Goal: Task Accomplishment & Management: Use online tool/utility

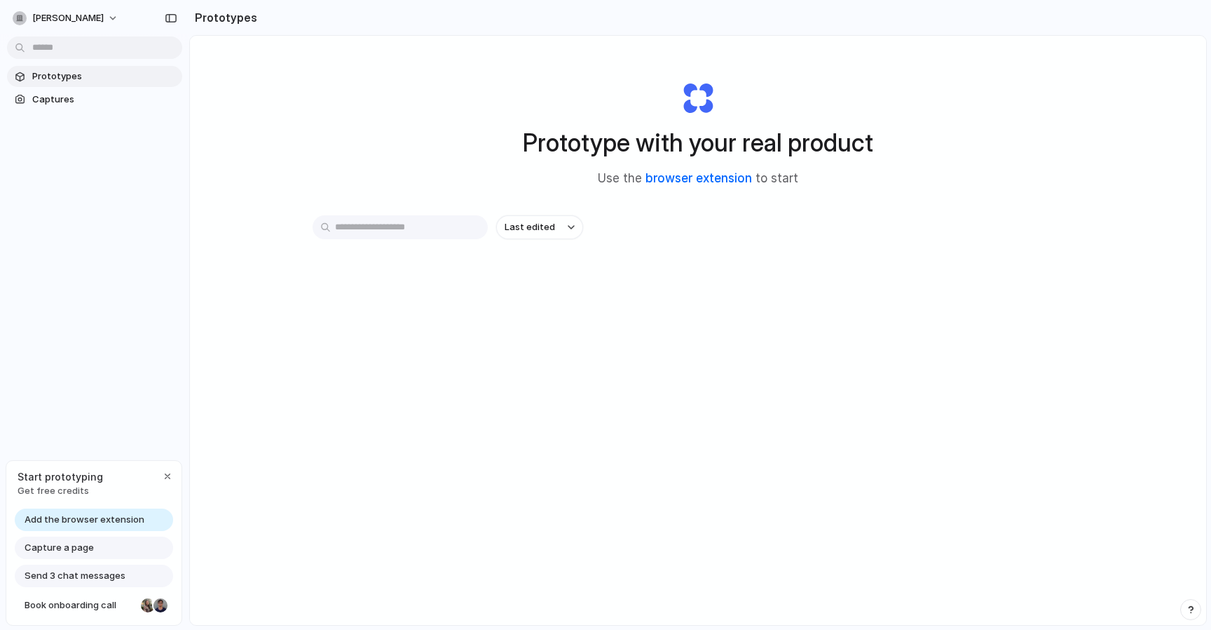
click at [731, 178] on link "browser extension" at bounding box center [699, 178] width 107 height 14
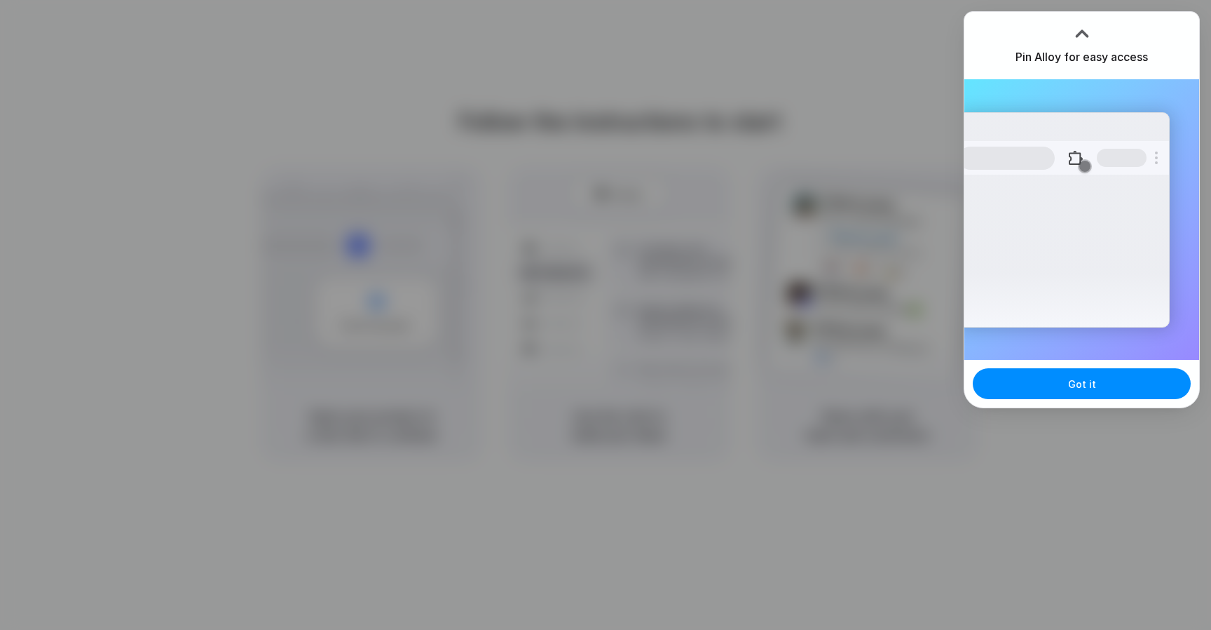
click at [880, 147] on div at bounding box center [605, 315] width 1211 height 630
click at [1091, 391] on button "Got it" at bounding box center [1082, 383] width 218 height 31
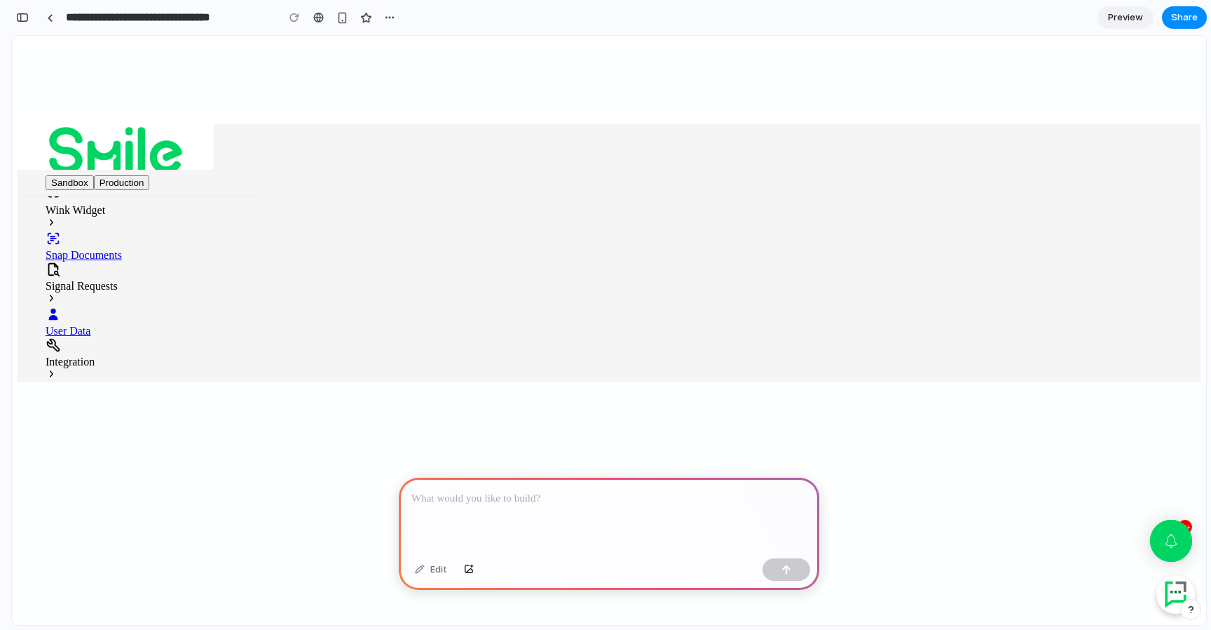
click at [584, 510] on div at bounding box center [609, 514] width 421 height 75
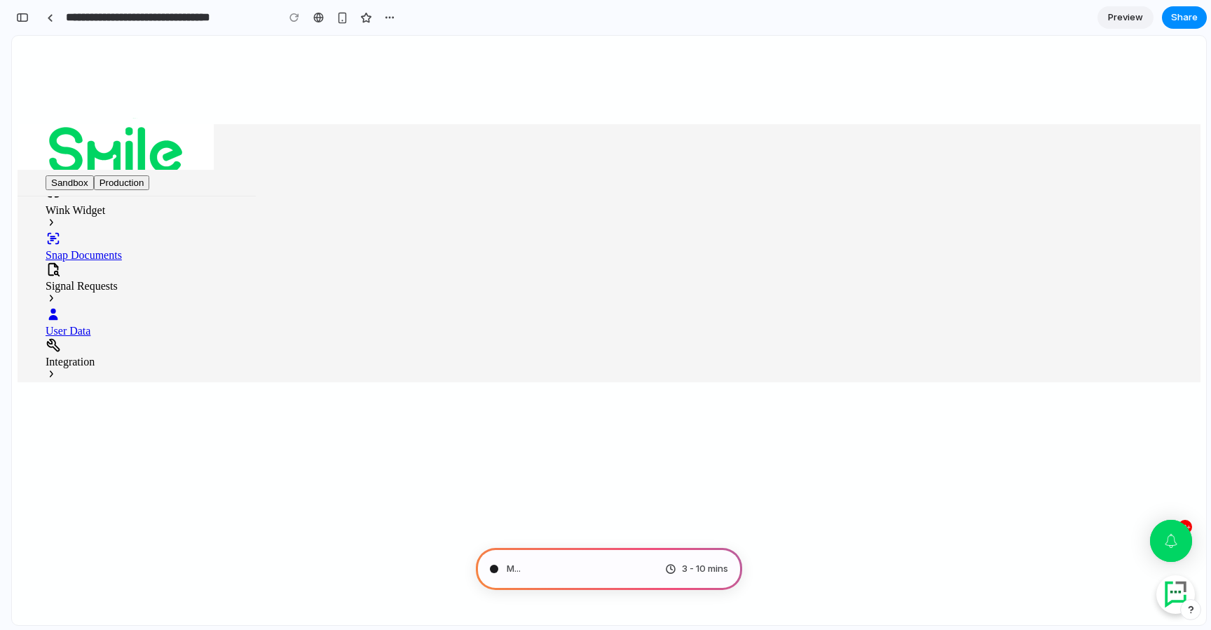
type input "**********"
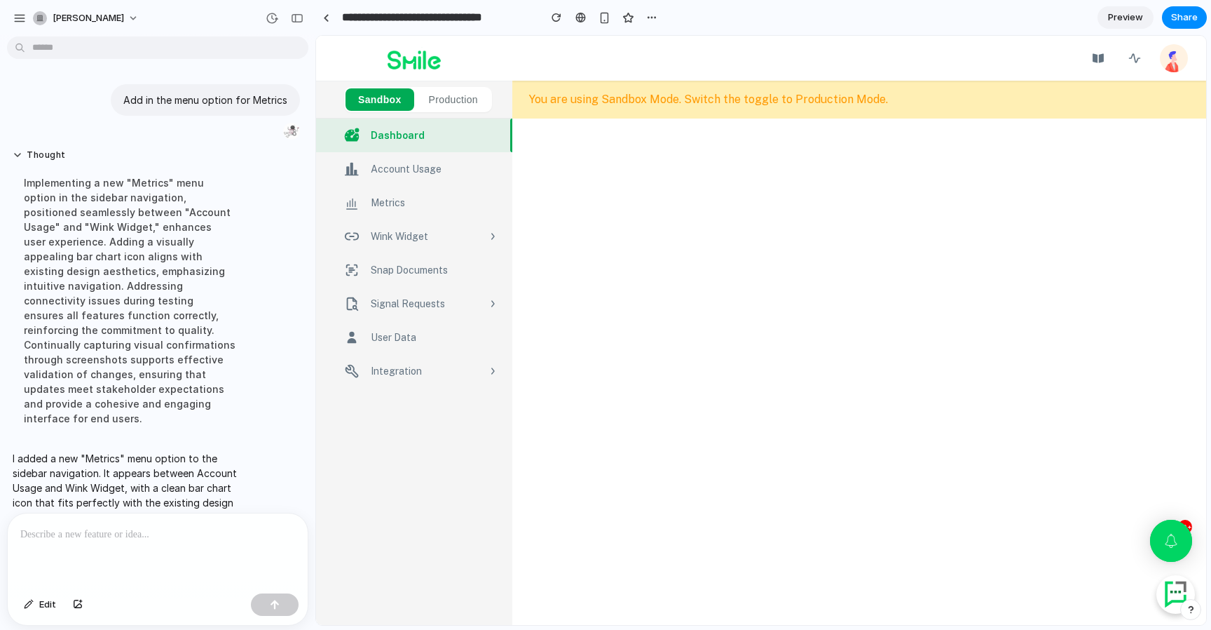
click at [428, 203] on div "Metrics" at bounding box center [435, 202] width 128 height 15
